Goal: Find specific page/section: Find specific page/section

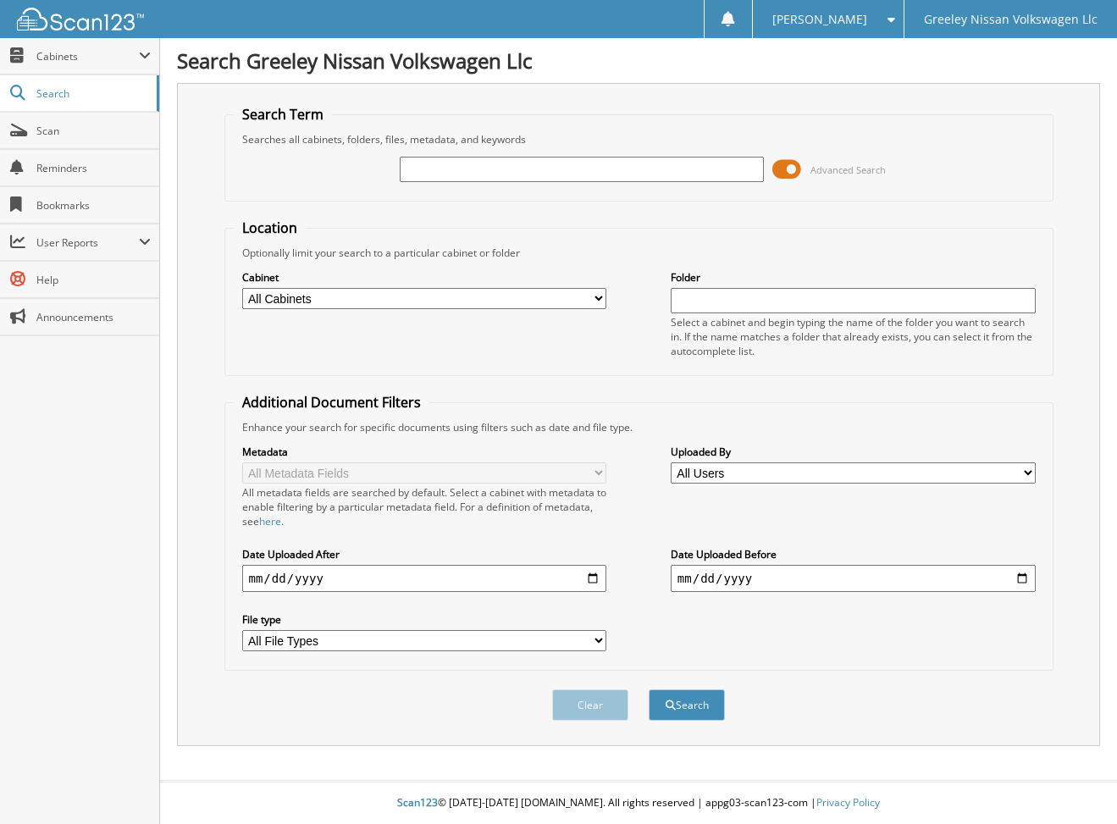
click at [471, 168] on input "text" at bounding box center [582, 169] width 365 height 25
type input "SC870240"
click at [648, 689] on button "Search" at bounding box center [686, 704] width 76 height 31
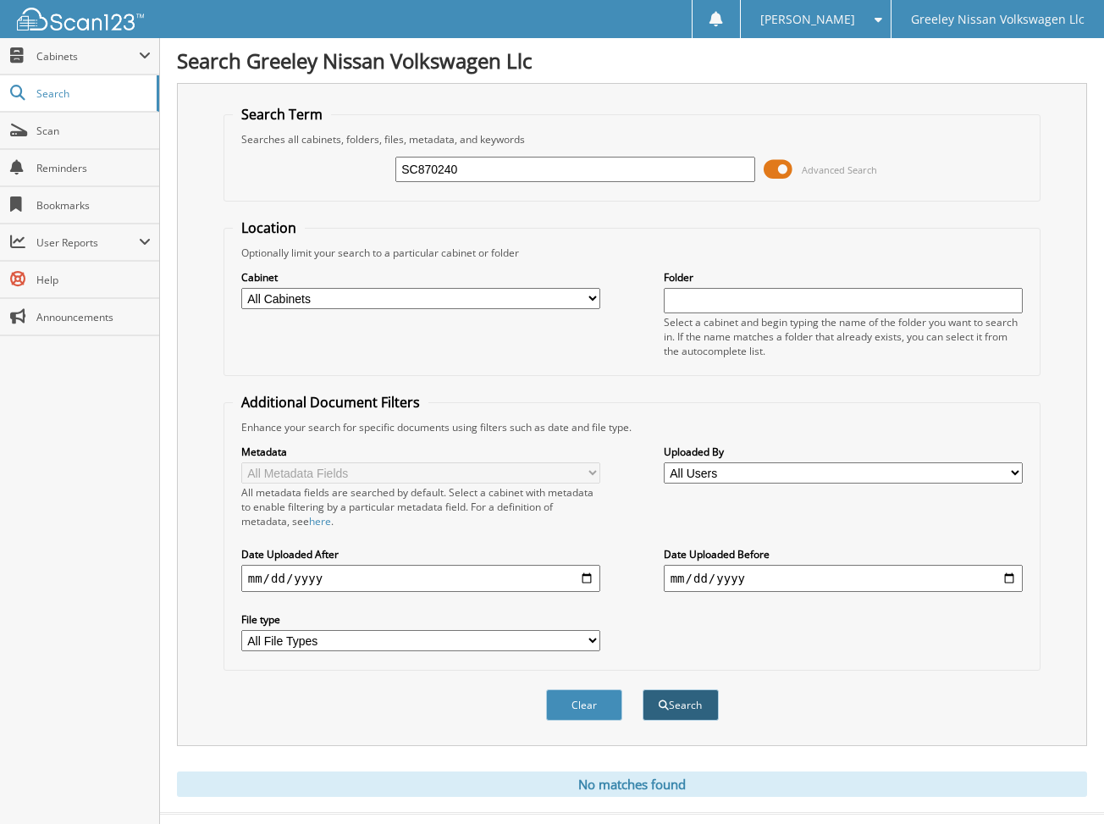
click at [670, 703] on button "Search" at bounding box center [681, 704] width 76 height 31
click at [51, 86] on span "Search" at bounding box center [92, 93] width 112 height 14
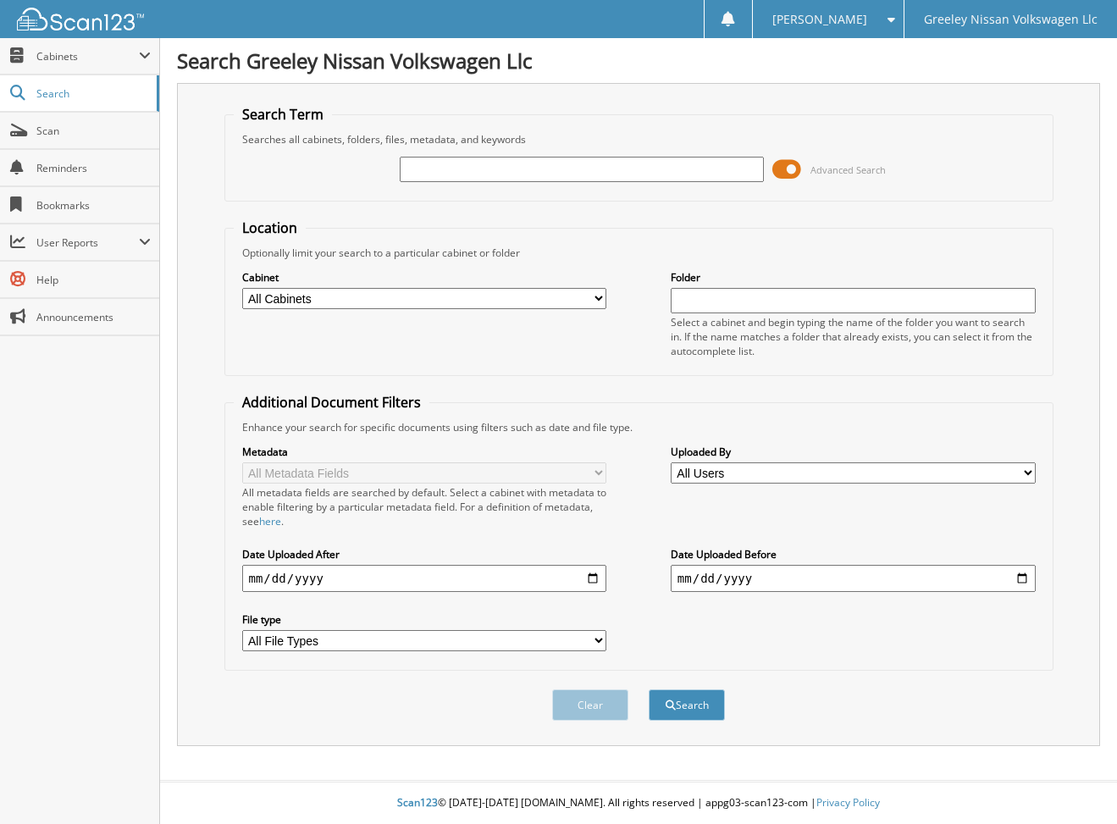
click at [848, 21] on span "[PERSON_NAME]" at bounding box center [819, 19] width 95 height 10
click at [35, 54] on span "Cabinets" at bounding box center [79, 56] width 159 height 36
